Goal: Task Accomplishment & Management: Use online tool/utility

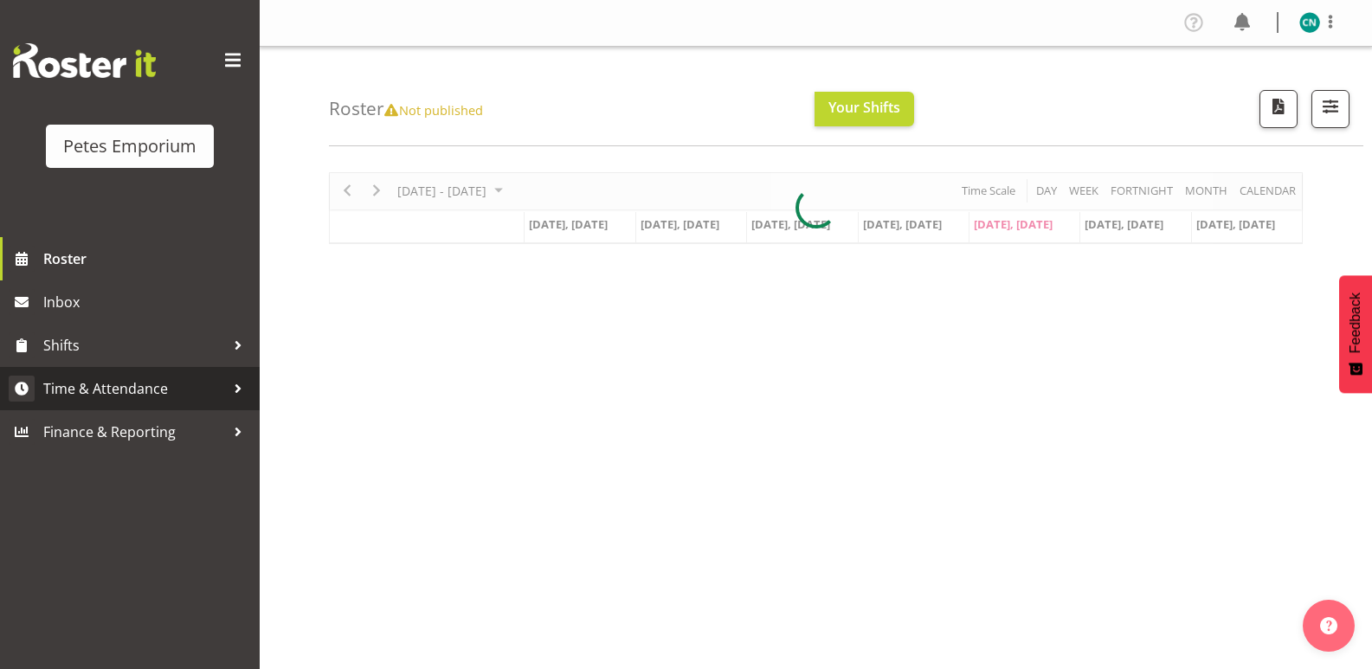
click at [126, 389] on span "Time & Attendance" at bounding box center [134, 389] width 182 height 26
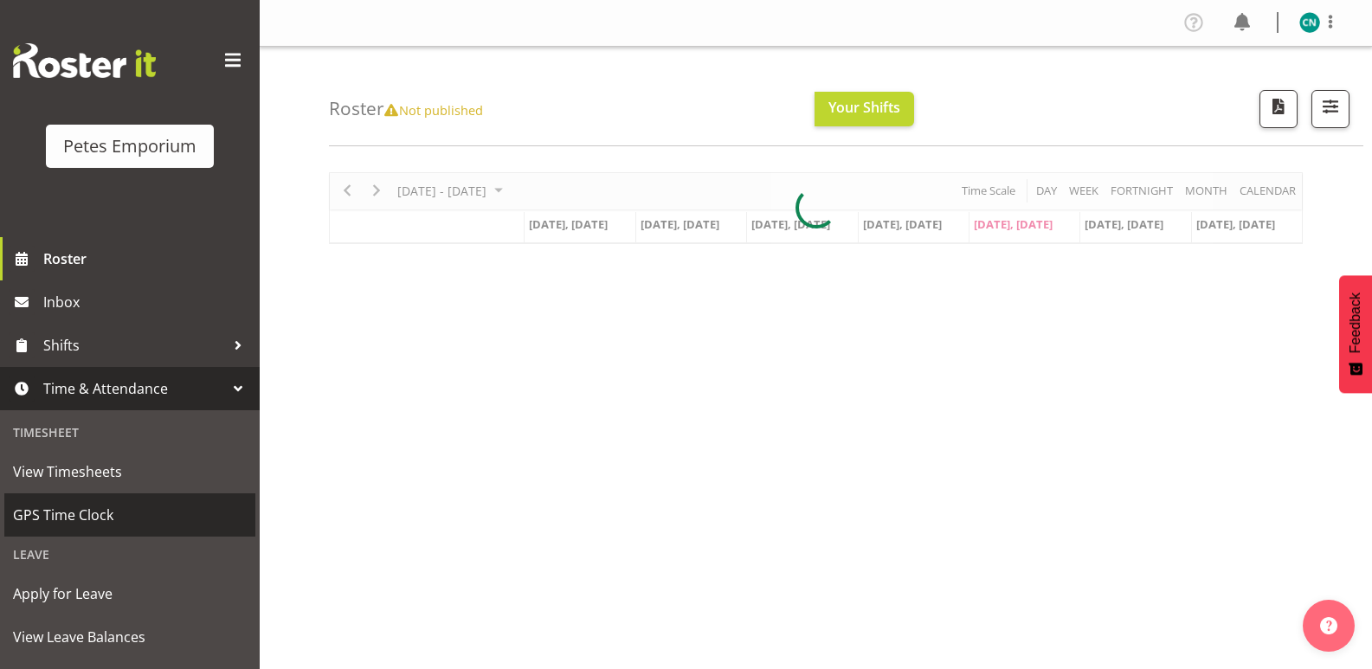
click at [67, 510] on span "GPS Time Clock" at bounding box center [130, 515] width 234 height 26
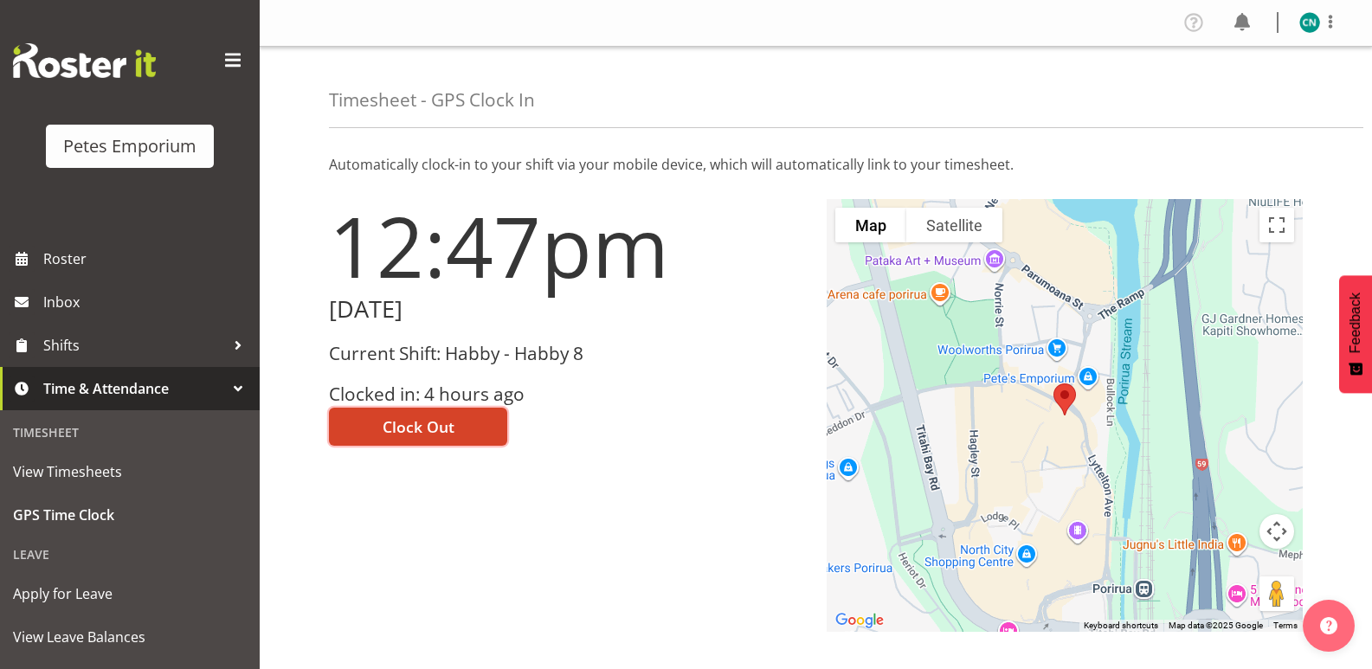
click at [396, 412] on button "Clock Out" at bounding box center [418, 427] width 178 height 38
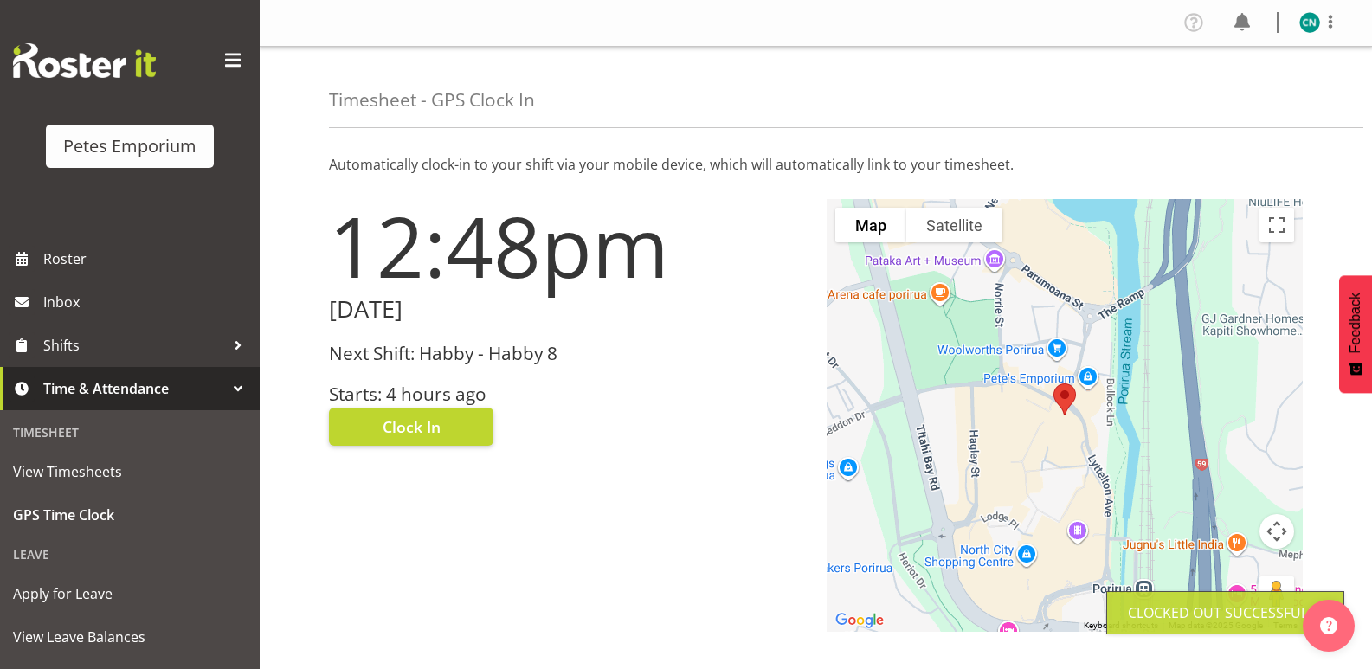
click at [1309, 16] on img at bounding box center [1309, 22] width 21 height 21
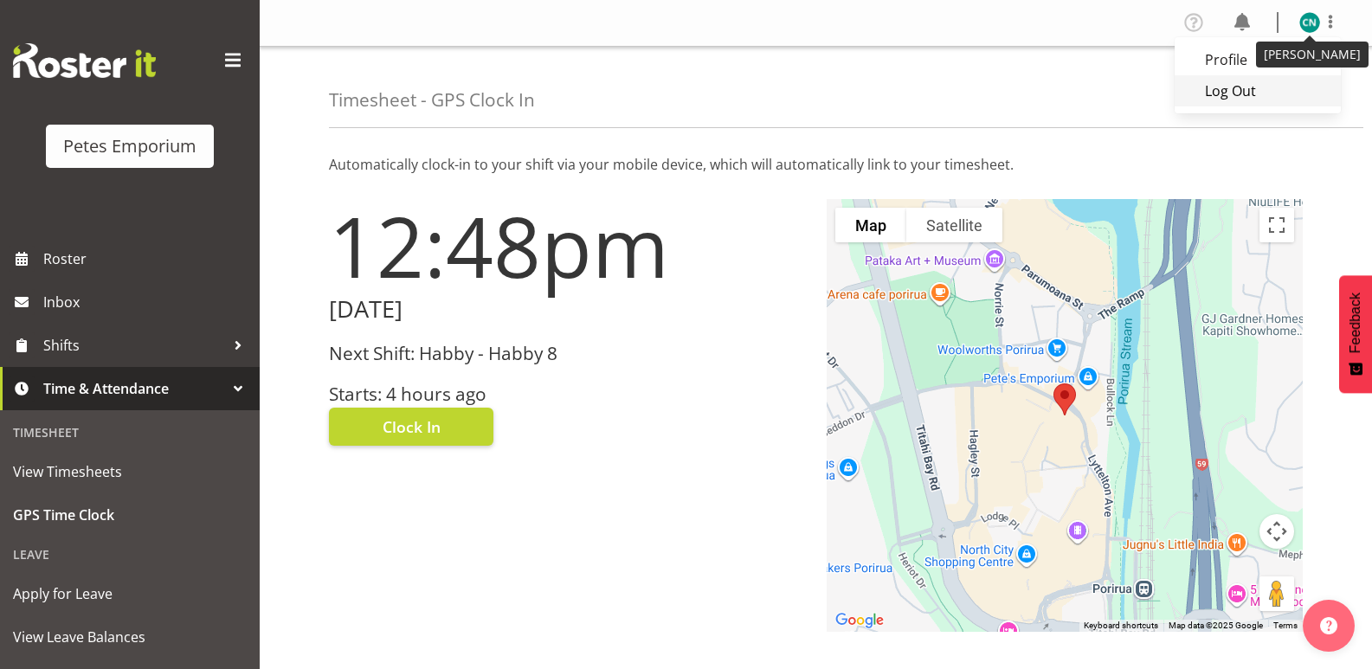
click at [1234, 93] on link "Log Out" at bounding box center [1258, 90] width 166 height 31
